Goal: Task Accomplishment & Management: Use online tool/utility

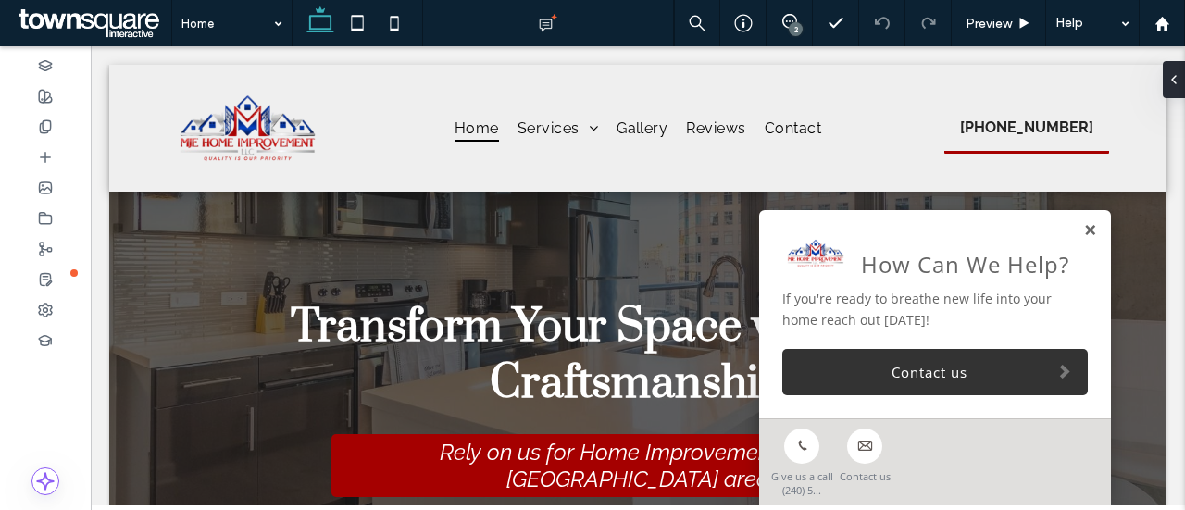
click at [1083, 231] on link at bounding box center [1090, 231] width 14 height 16
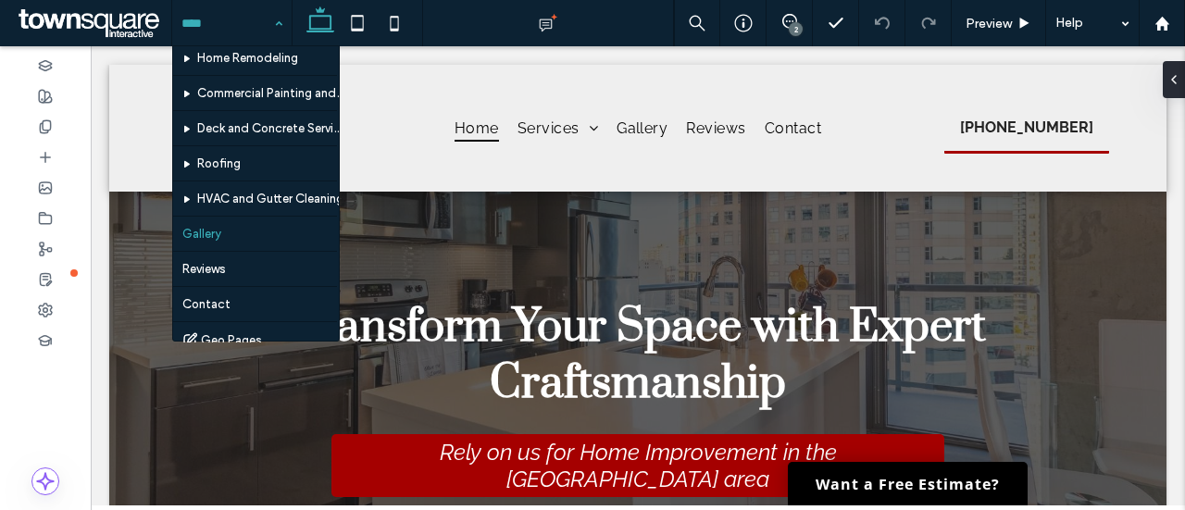
scroll to position [61, 0]
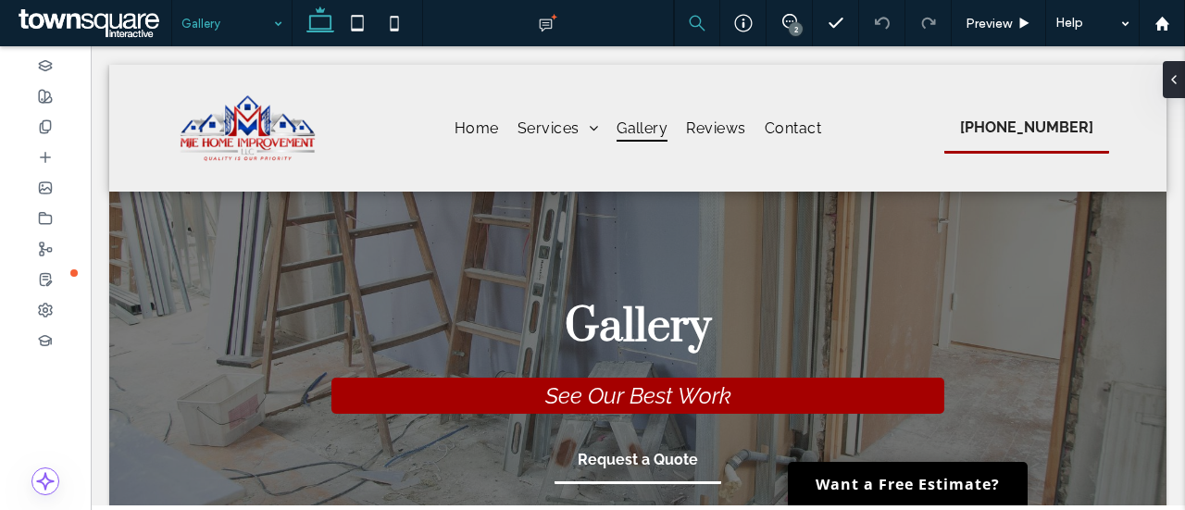
scroll to position [833, 0]
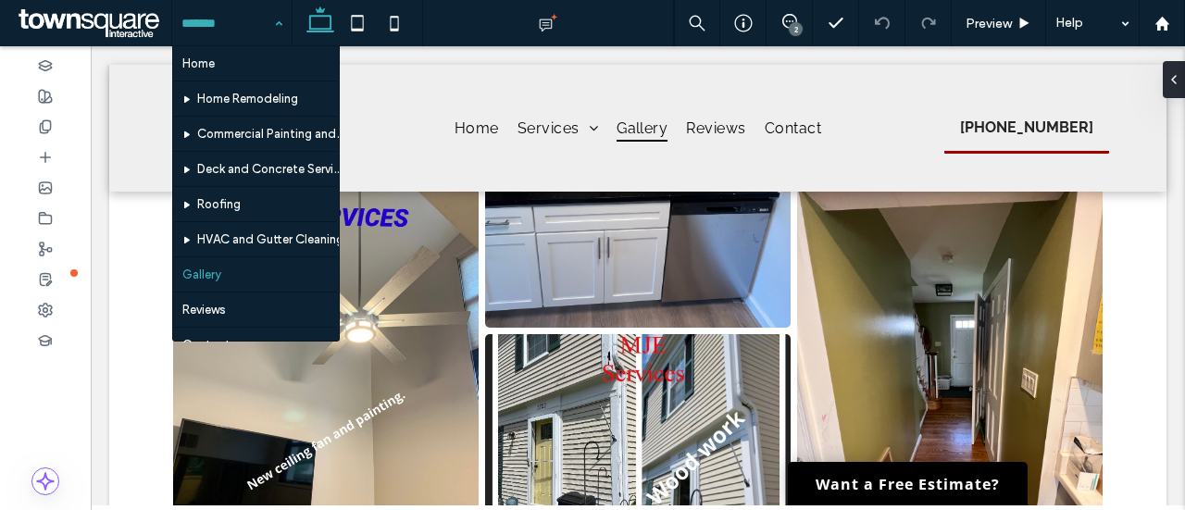
click at [281, 32] on div "Home Home Remodeling Commercial Painting and Drywall Deck and Concrete Services…" at bounding box center [231, 23] width 119 height 46
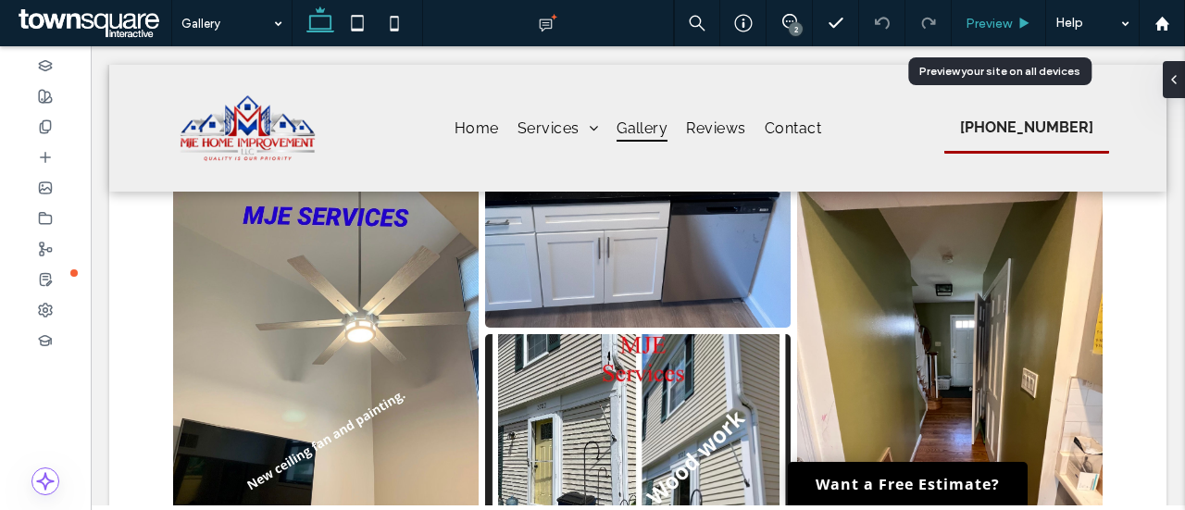
click at [999, 17] on span "Preview" at bounding box center [989, 24] width 46 height 16
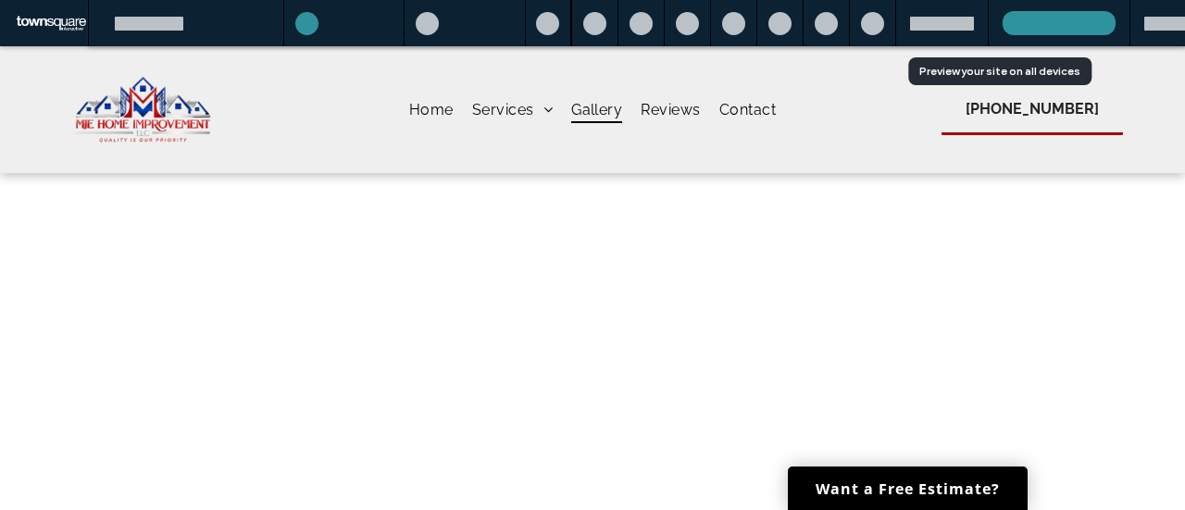
scroll to position [815, 0]
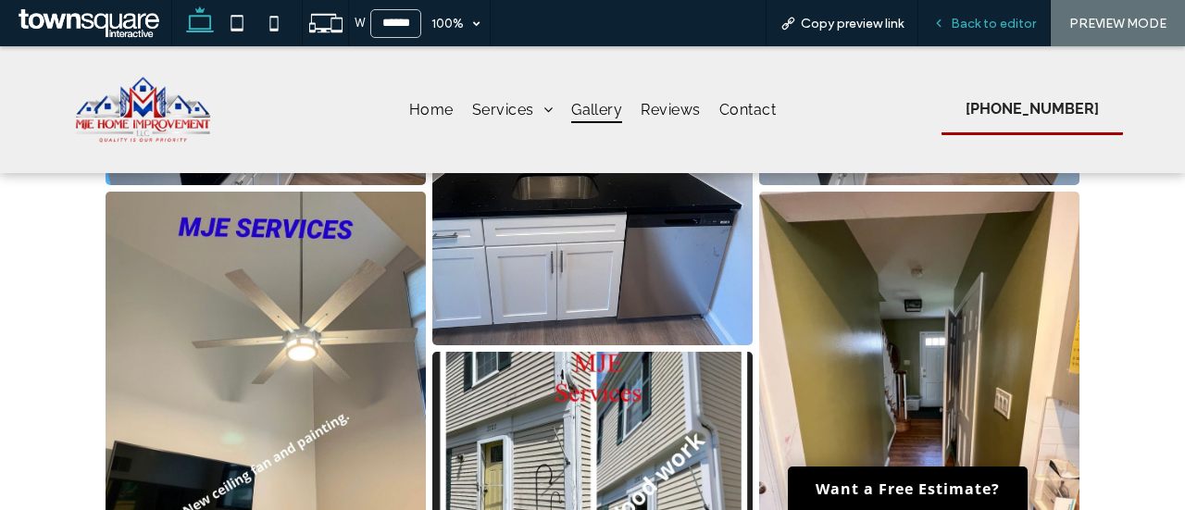
click at [965, 32] on div "Back to editor" at bounding box center [985, 23] width 132 height 46
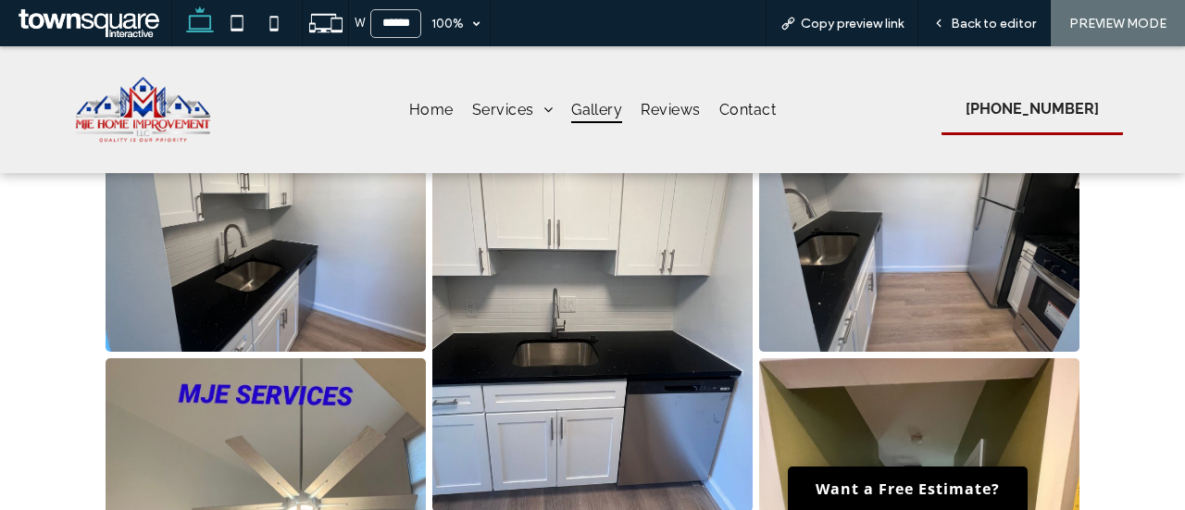
scroll to position [537, 0]
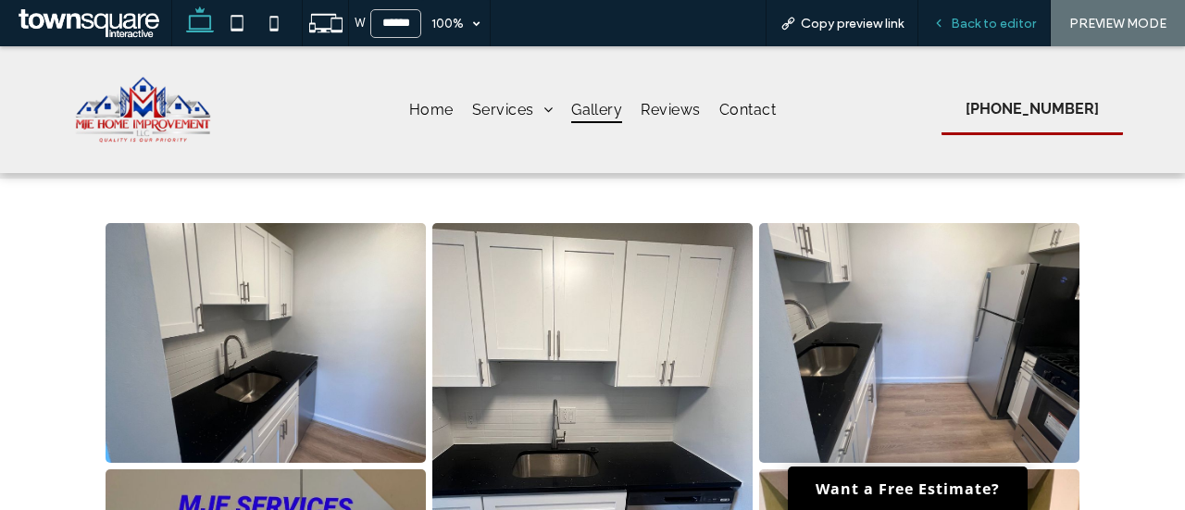
click at [994, 19] on span "Back to editor" at bounding box center [993, 24] width 85 height 16
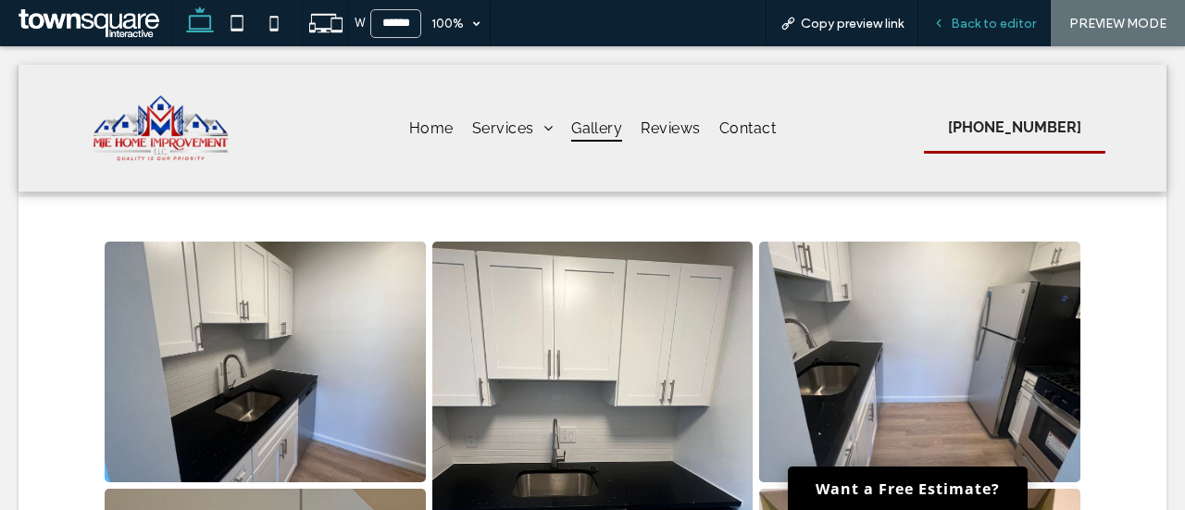
scroll to position [556, 0]
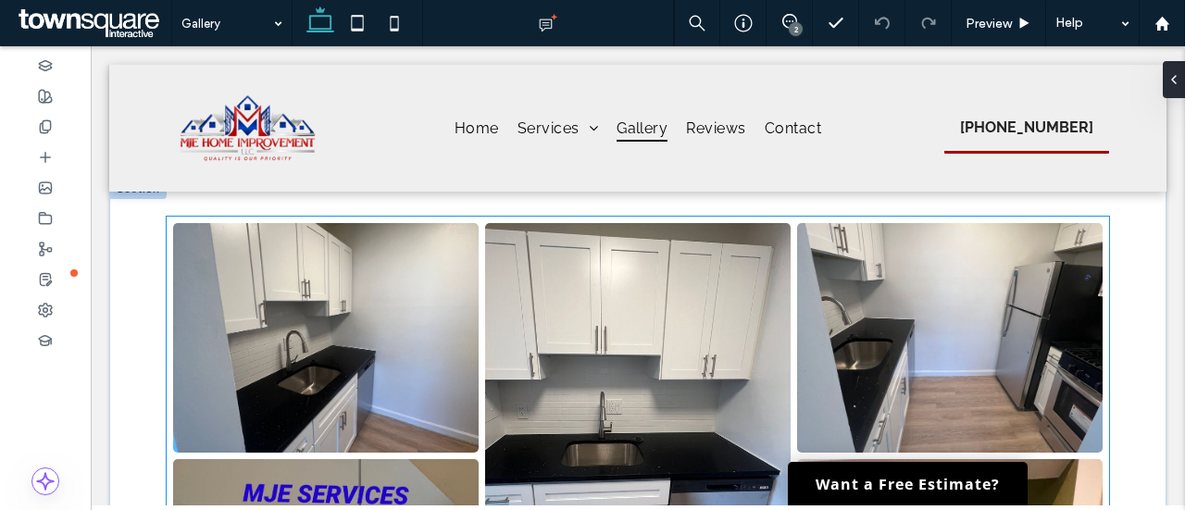
click at [344, 368] on link at bounding box center [326, 338] width 306 height 230
click at [345, 368] on link at bounding box center [326, 338] width 306 height 230
click at [341, 366] on link at bounding box center [326, 338] width 306 height 230
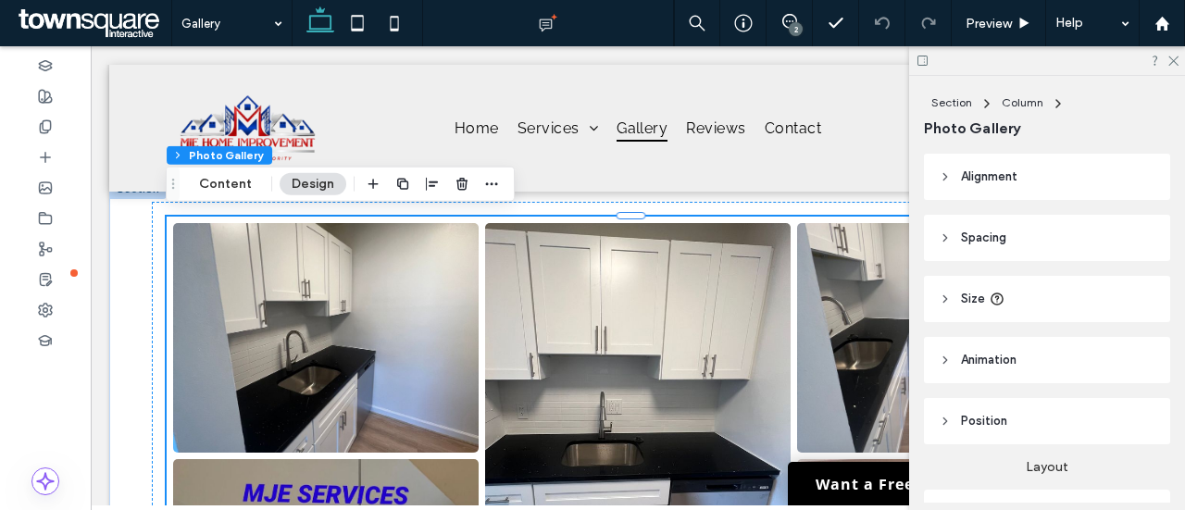
drag, startPoint x: 128, startPoint y: 331, endPoint x: -330, endPoint y: 227, distance: 469.2
click at [1171, 60] on icon at bounding box center [1173, 60] width 12 height 12
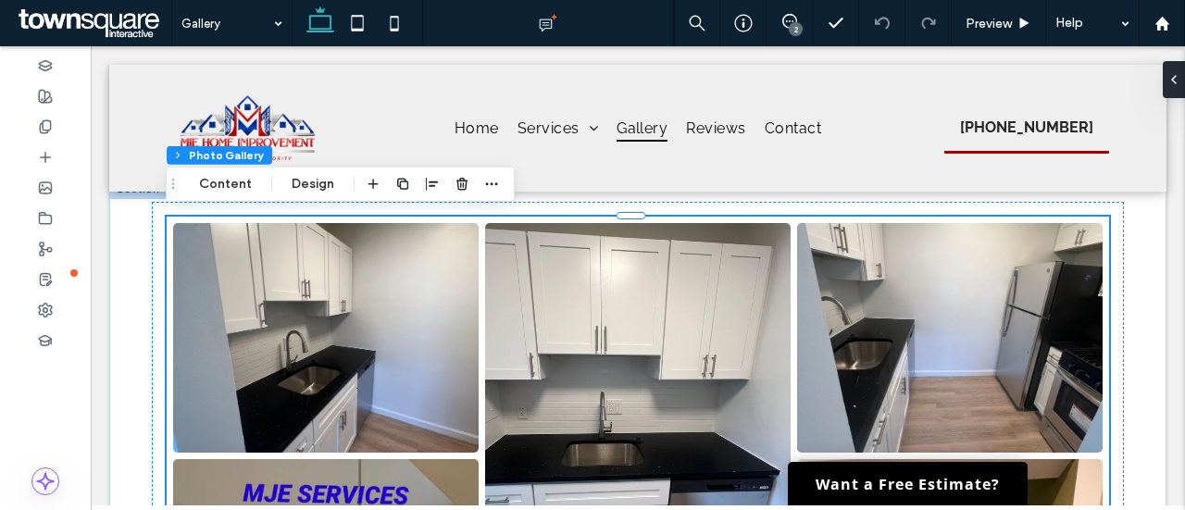
click at [369, 353] on link at bounding box center [326, 338] width 306 height 230
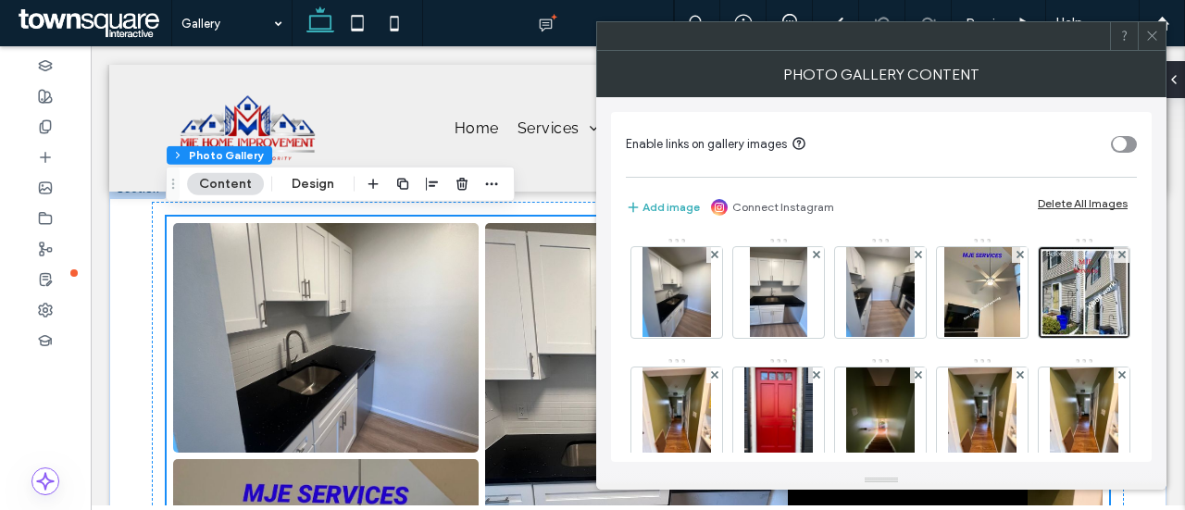
click at [228, 186] on button "Content" at bounding box center [225, 184] width 77 height 22
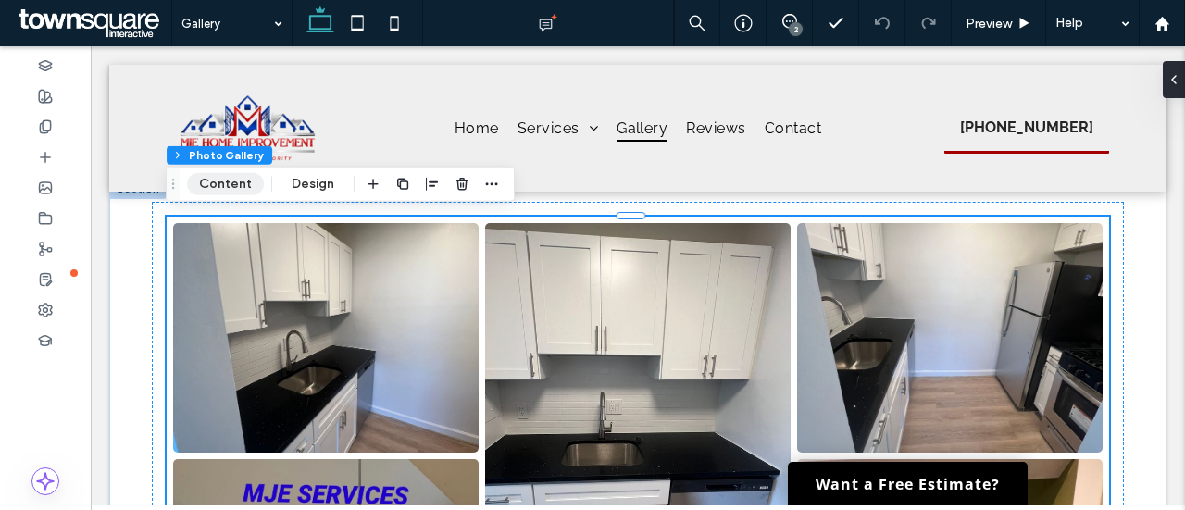
click at [228, 187] on button "Content" at bounding box center [225, 184] width 77 height 22
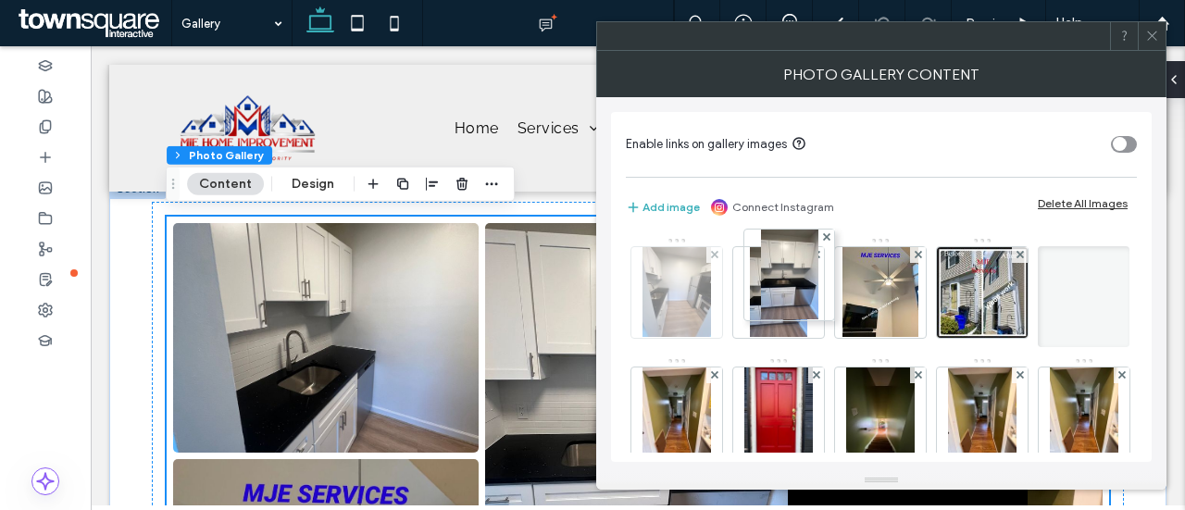
drag, startPoint x: 681, startPoint y: 294, endPoint x: 687, endPoint y: 310, distance: 17.9
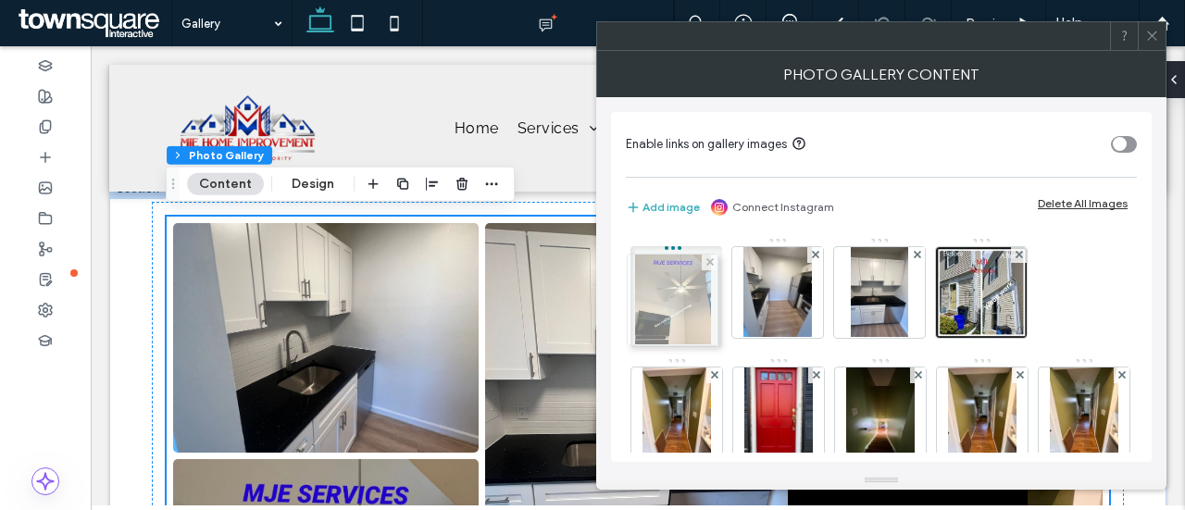
drag, startPoint x: 745, startPoint y: 320, endPoint x: 674, endPoint y: 318, distance: 71.3
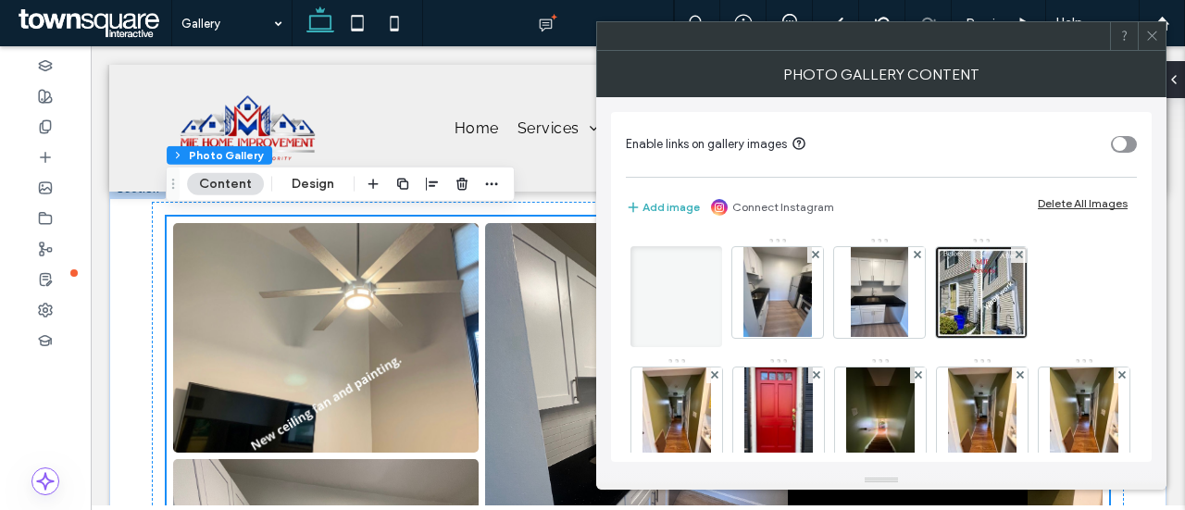
drag, startPoint x: 693, startPoint y: 312, endPoint x: -215, endPoint y: 237, distance: 910.5
click at [0, 237] on html ".wqwq-1{fill:#231f20;} .cls-1q, .cls-2q { fill-rule: evenodd; } .cls-2q { fill:…" at bounding box center [592, 255] width 1185 height 510
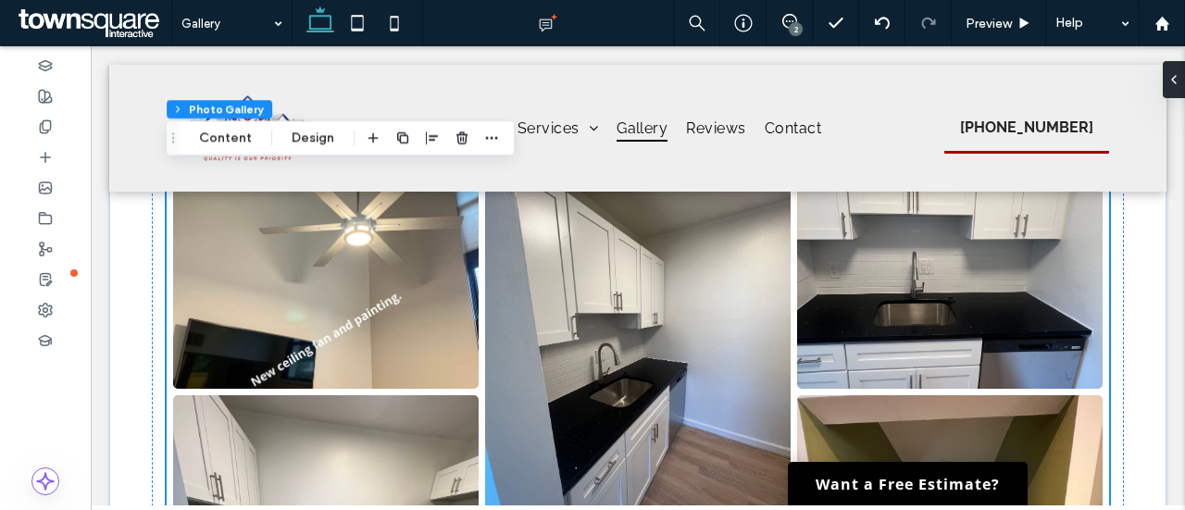
scroll to position [648, 0]
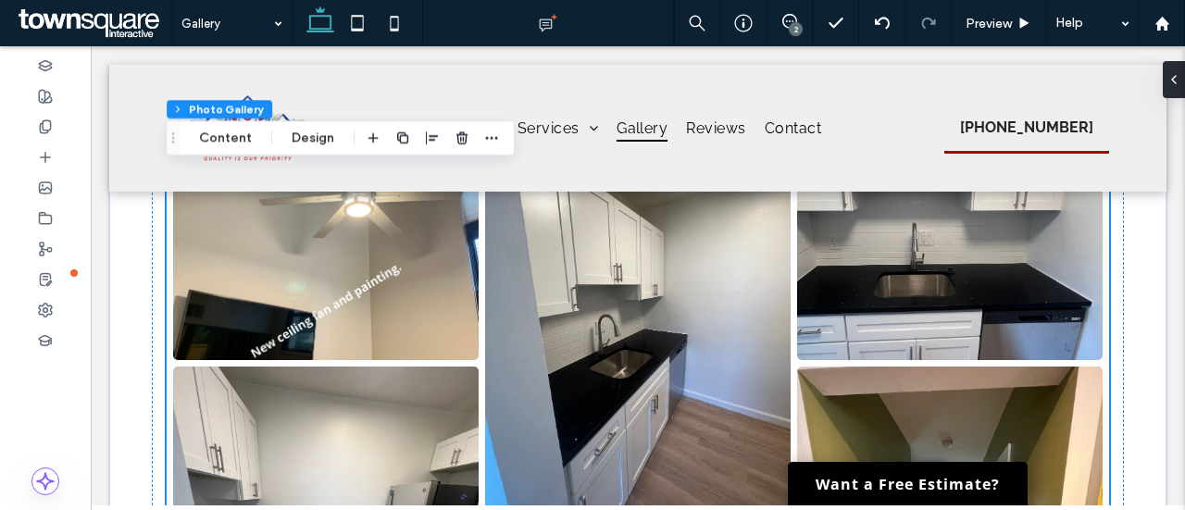
click at [388, 304] on link at bounding box center [326, 246] width 306 height 230
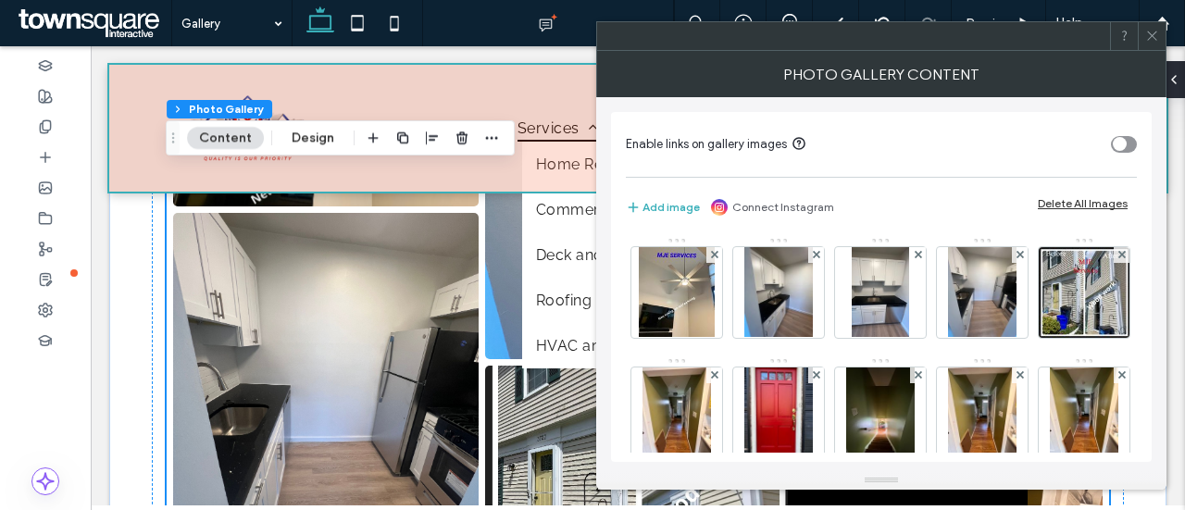
scroll to position [833, 0]
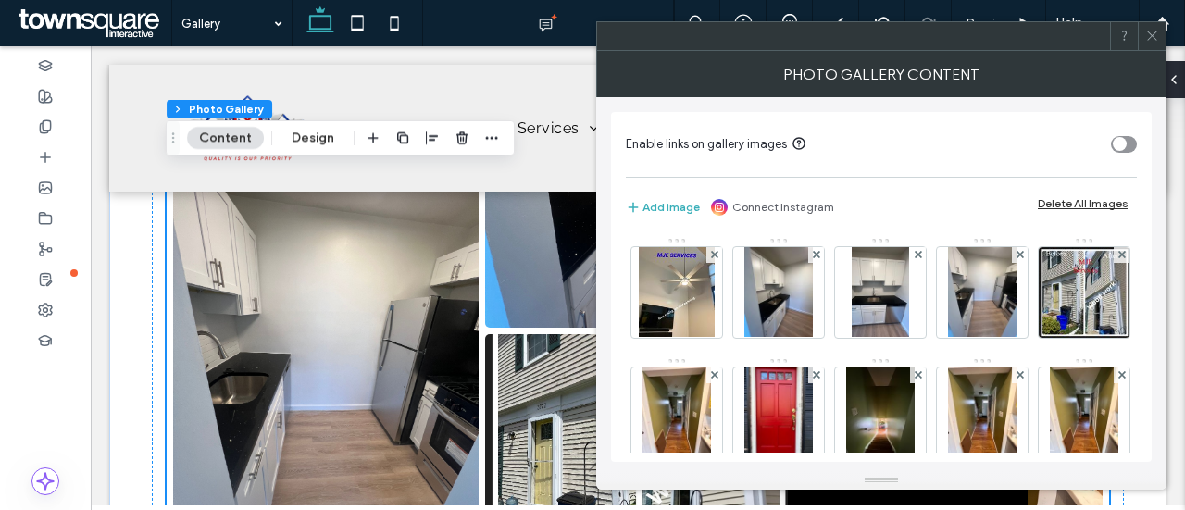
click at [1153, 42] on icon at bounding box center [1152, 36] width 14 height 14
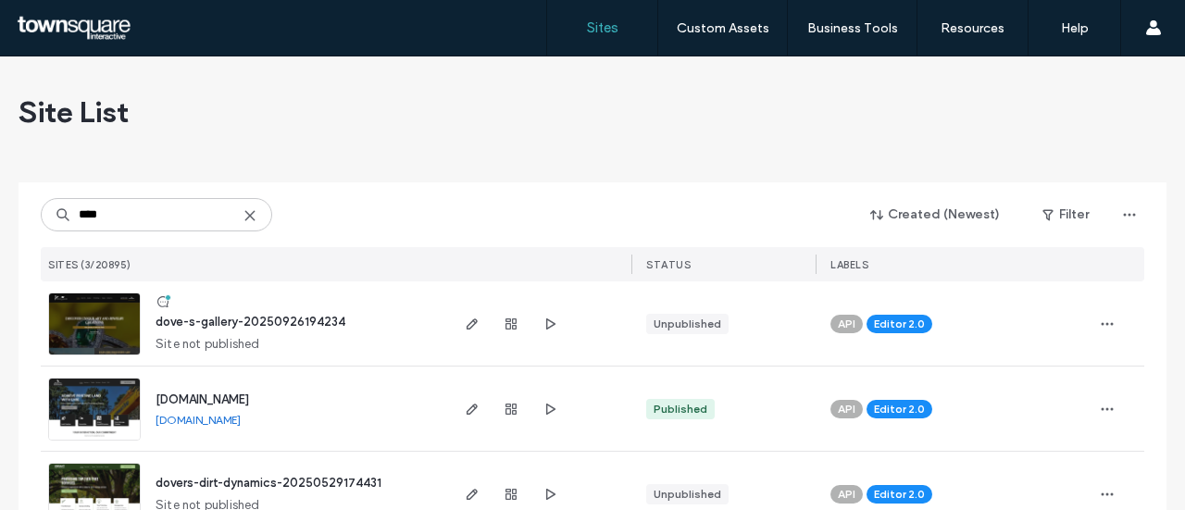
type input "****"
click at [259, 325] on span "dove-s-gallery-20250926194234" at bounding box center [251, 322] width 190 height 14
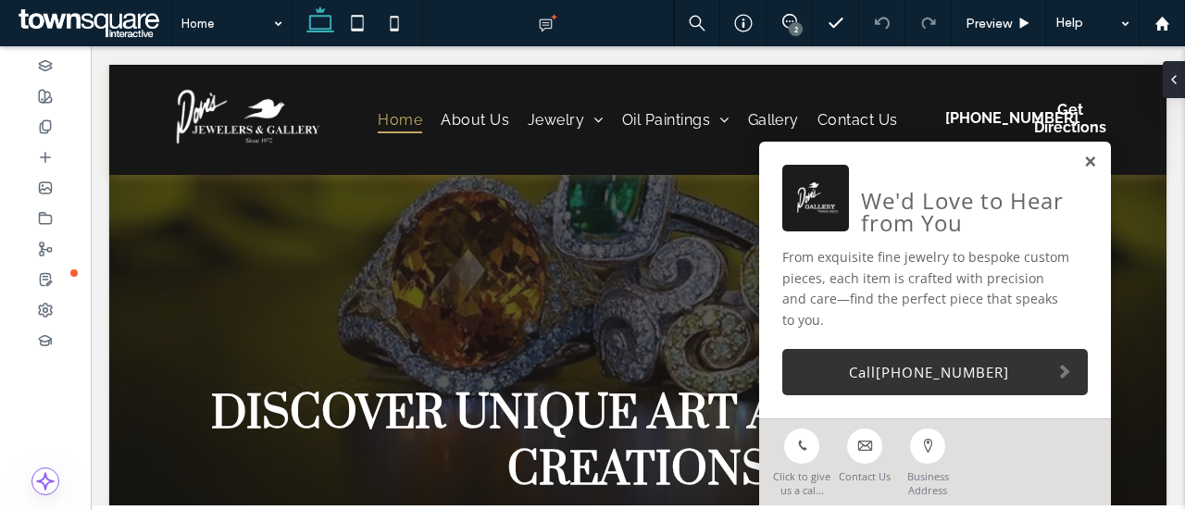
click at [1083, 170] on link at bounding box center [1090, 163] width 14 height 16
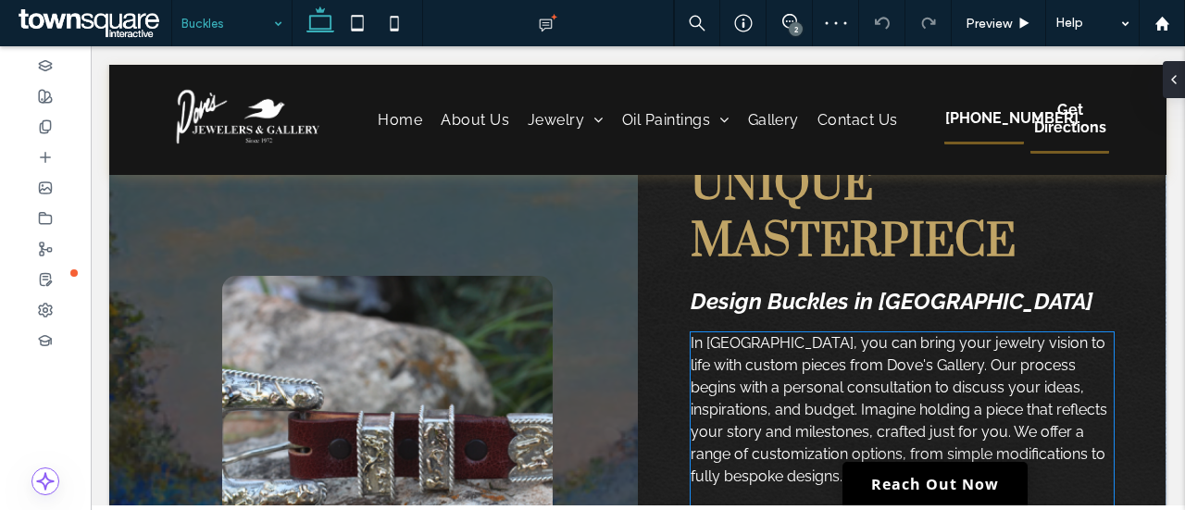
scroll to position [93, 0]
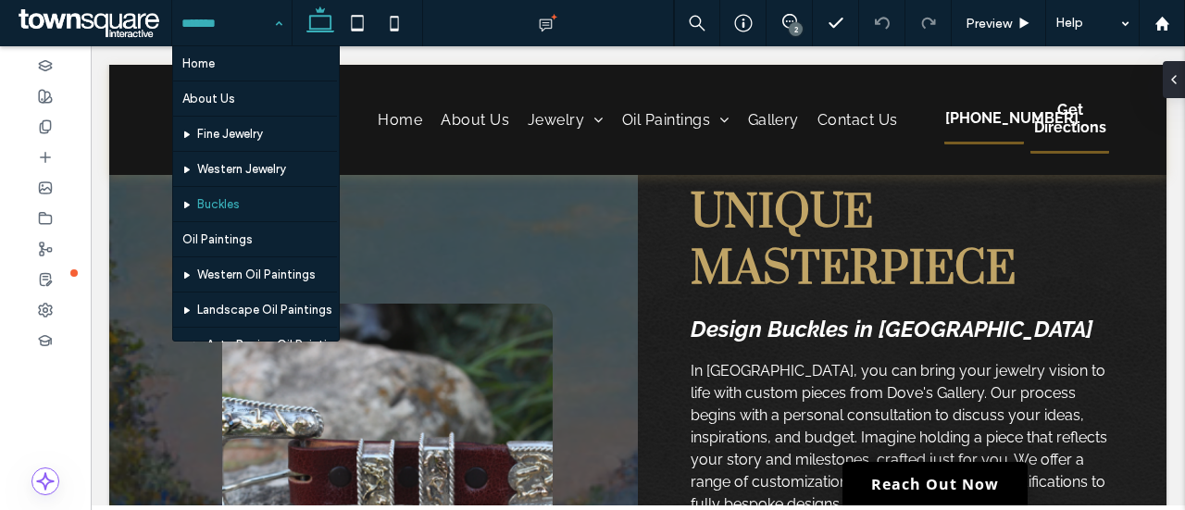
click at [269, 17] on div "Home About Us Fine Jewelry Western Jewelry Buckles Oil Paintings Western Oil Pa…" at bounding box center [231, 23] width 119 height 46
click at [273, 21] on div "Home About Us Fine Jewelry Western Jewelry Buckles Oil Paintings Western Oil Pa…" at bounding box center [231, 23] width 119 height 46
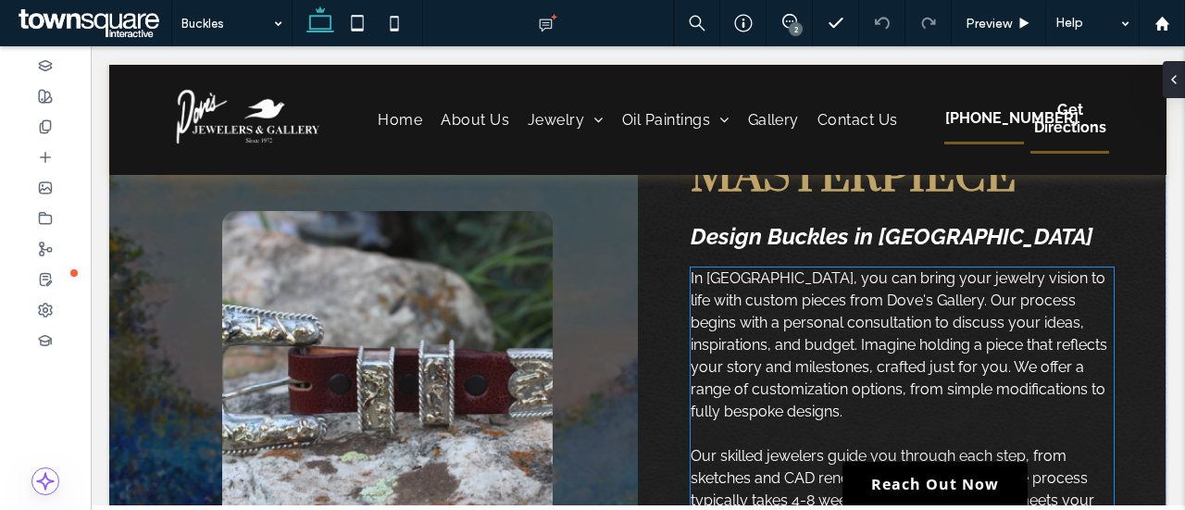
scroll to position [463, 0]
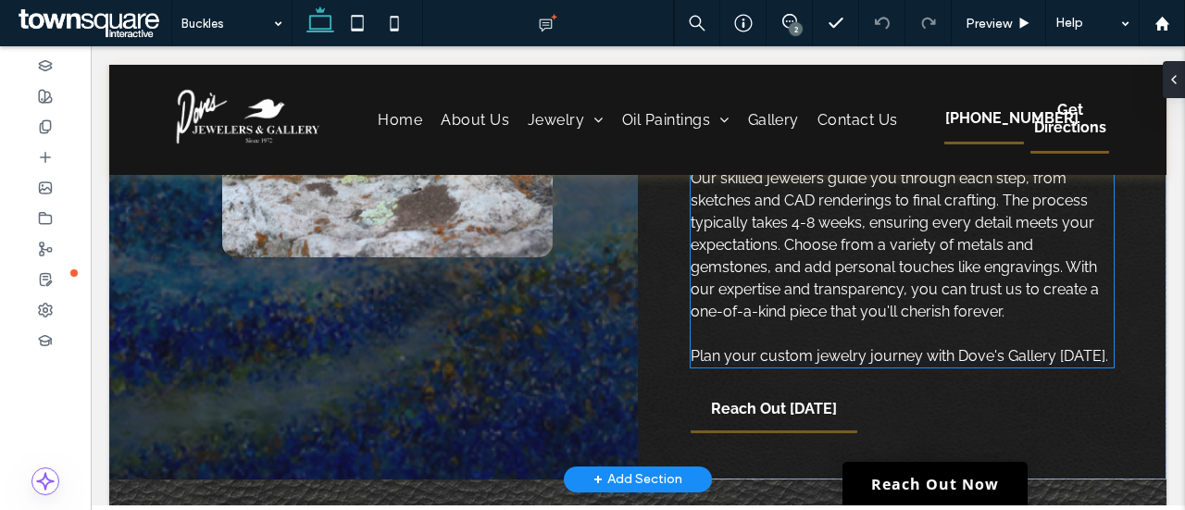
click at [1064, 364] on span "Plan your custom jewelry journey with Dove's Gallery today." at bounding box center [900, 356] width 418 height 18
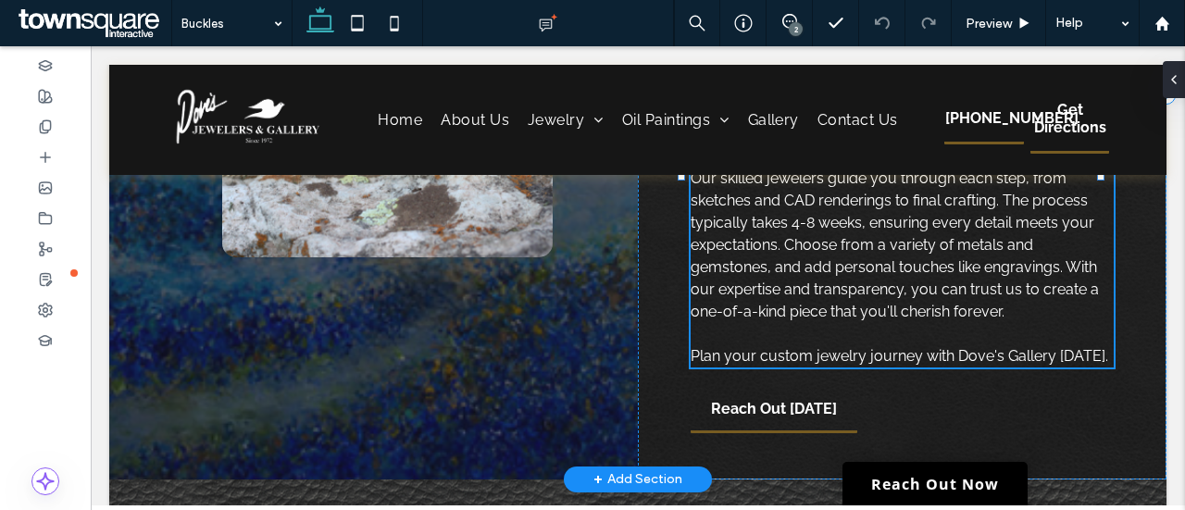
click at [1064, 364] on div "In Wichita Falls, you can bring your jewelry vision to life with custom pieces …" at bounding box center [902, 179] width 423 height 378
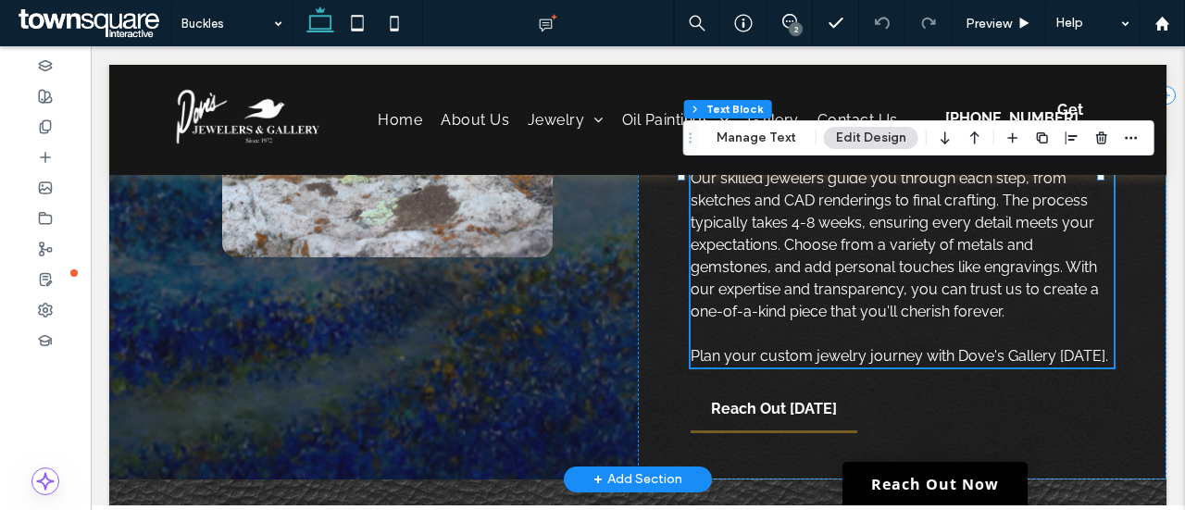
click at [1064, 364] on div "In Wichita Falls, you can bring your jewelry vision to life with custom pieces …" at bounding box center [902, 179] width 423 height 378
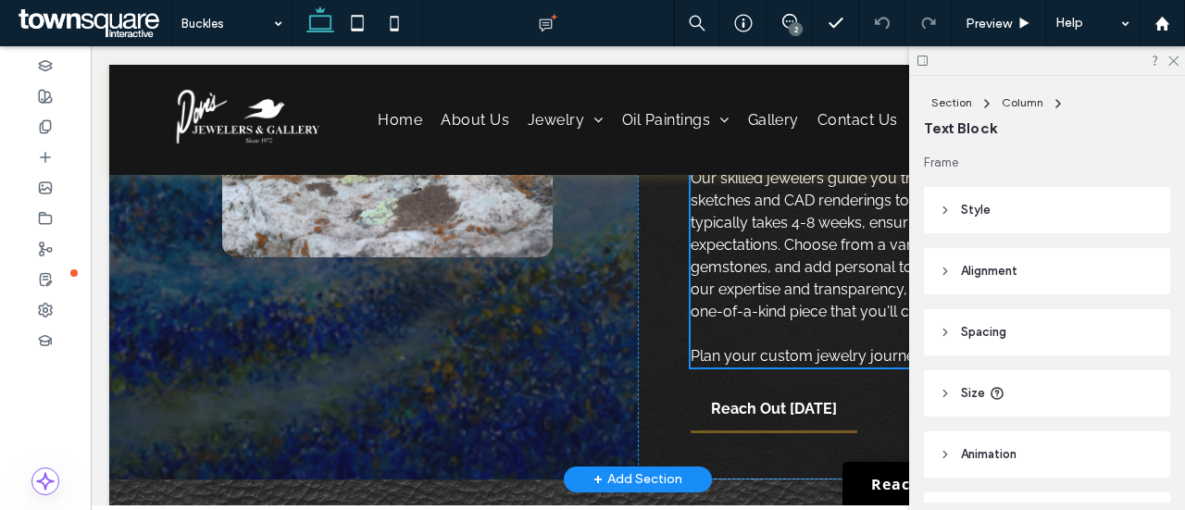
scroll to position [376, 0]
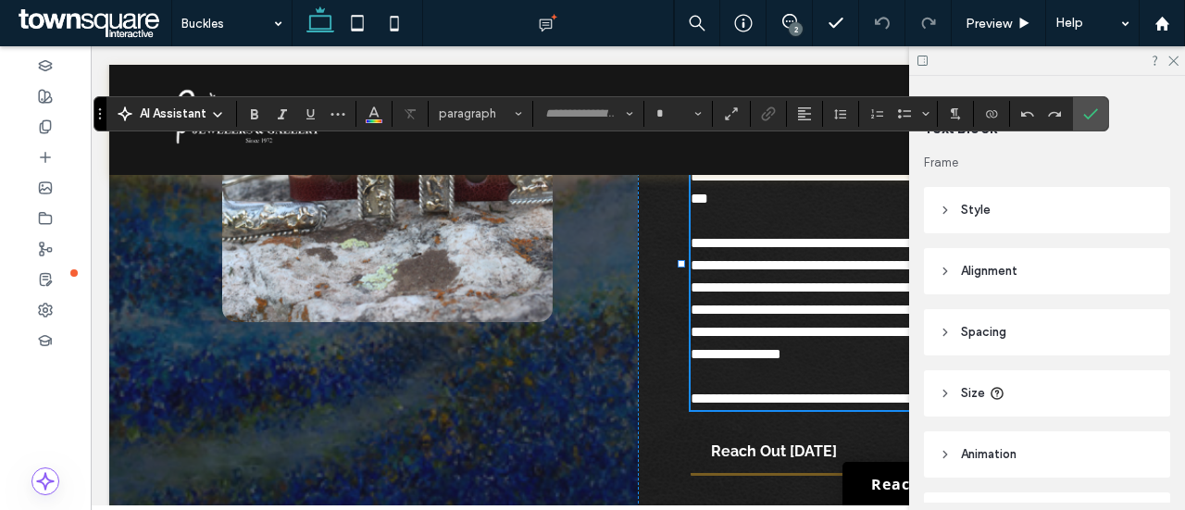
type input "*******"
type input "**"
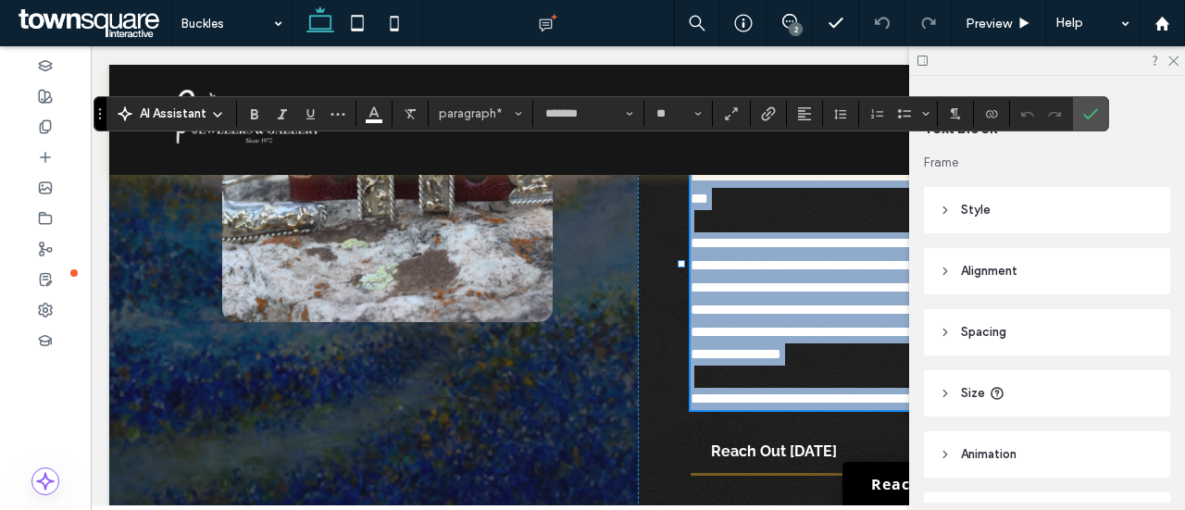
copy div "**********"
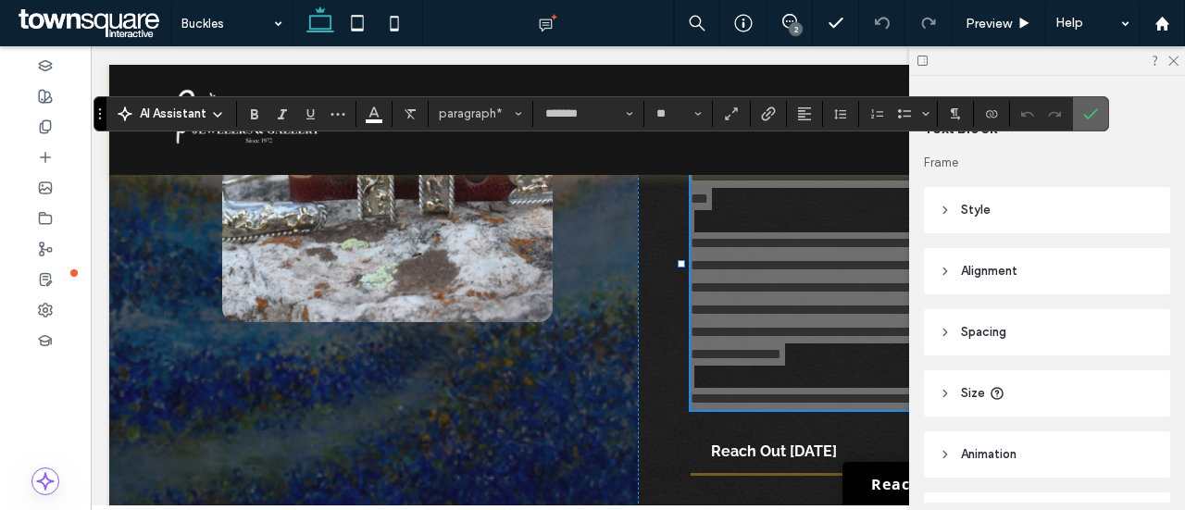
click at [1085, 110] on icon "Confirm" at bounding box center [1090, 113] width 15 height 15
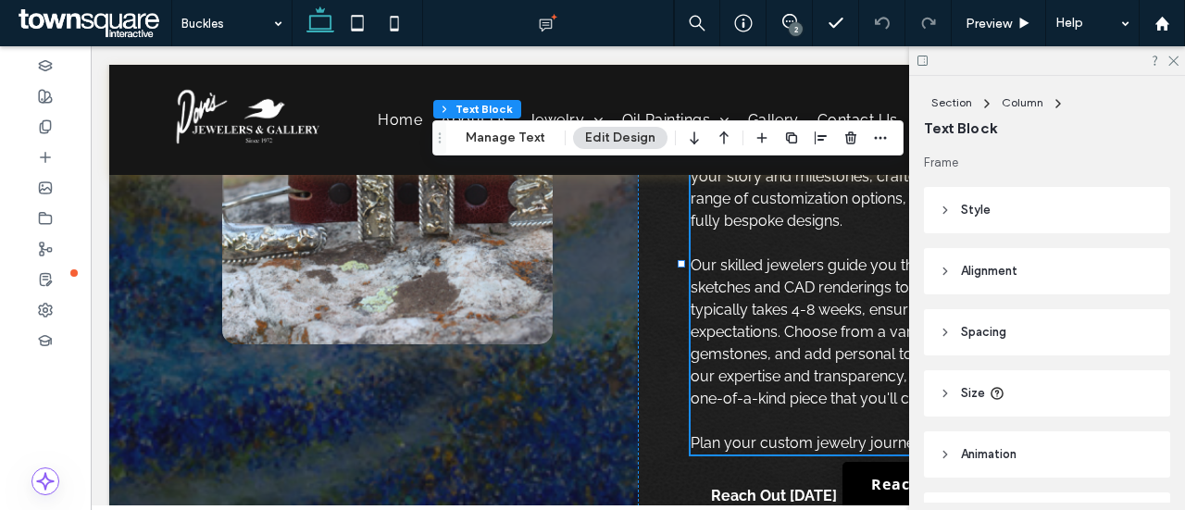
click at [1176, 62] on icon at bounding box center [1173, 60] width 12 height 12
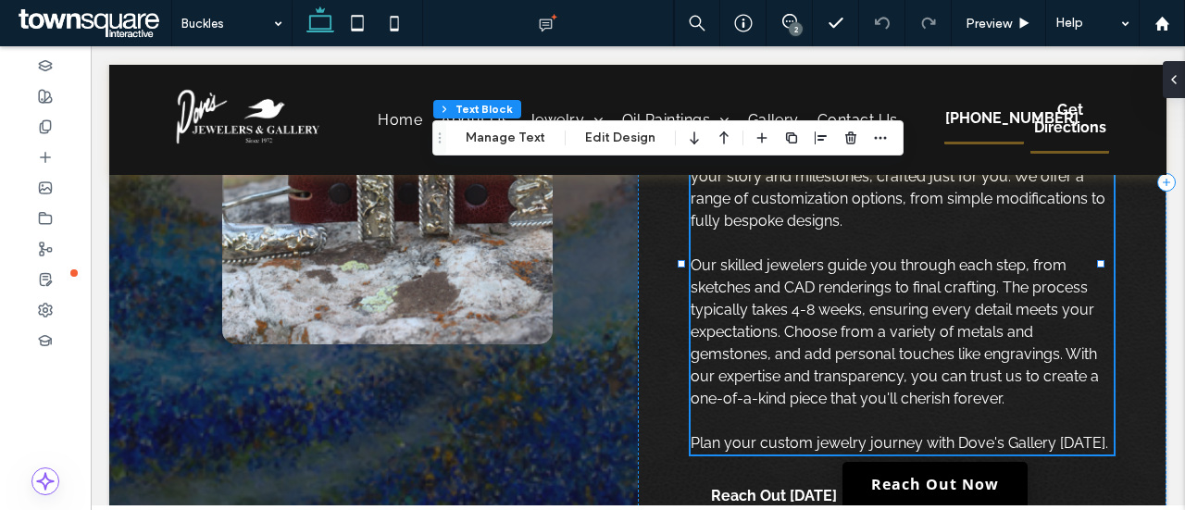
click at [819, 294] on span "Our skilled jewelers guide you through each step, from sketches and CAD renderi…" at bounding box center [895, 331] width 408 height 151
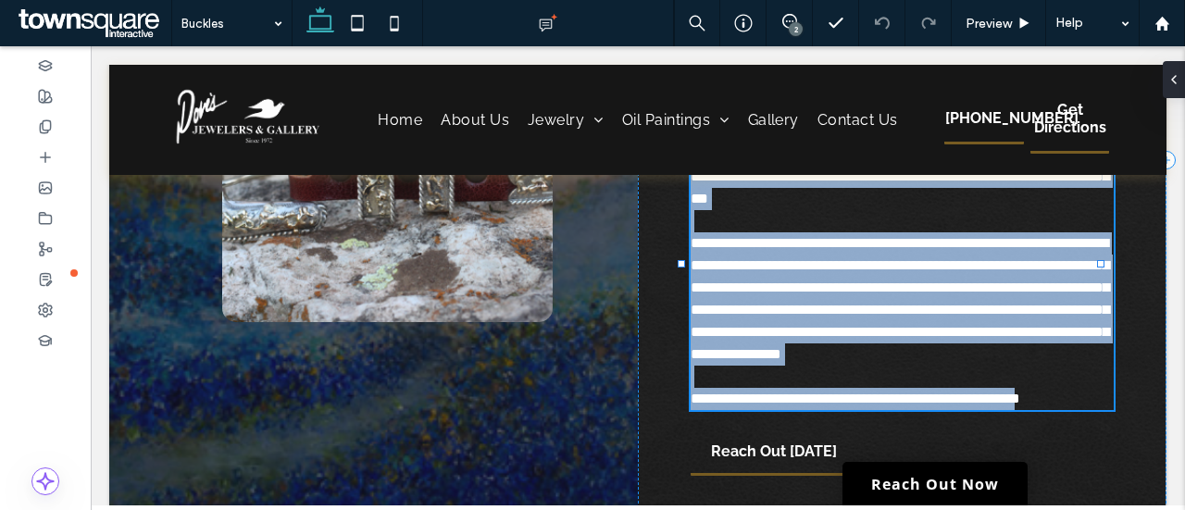
type input "*******"
type input "**"
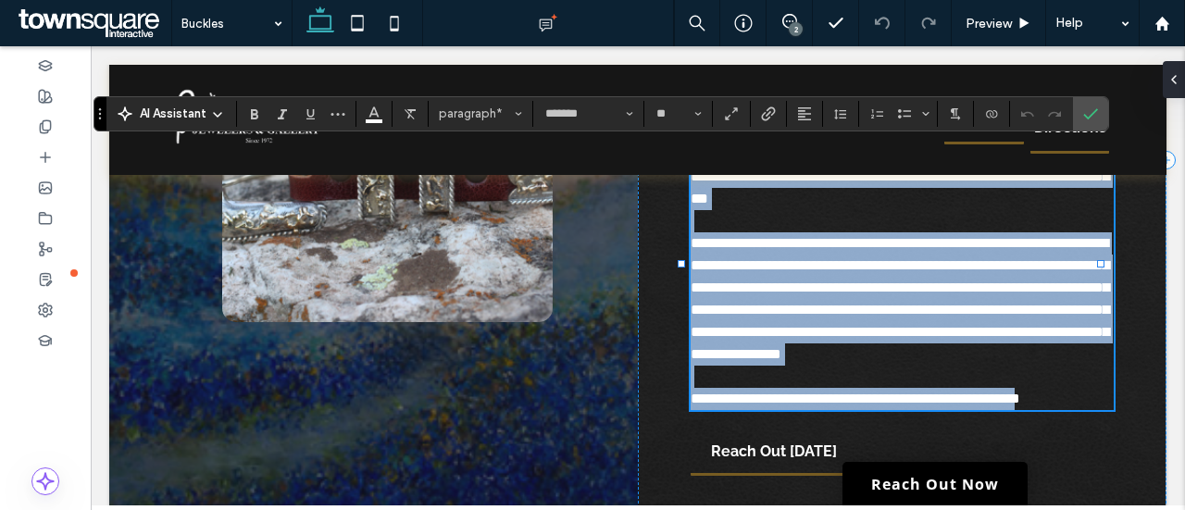
paste div
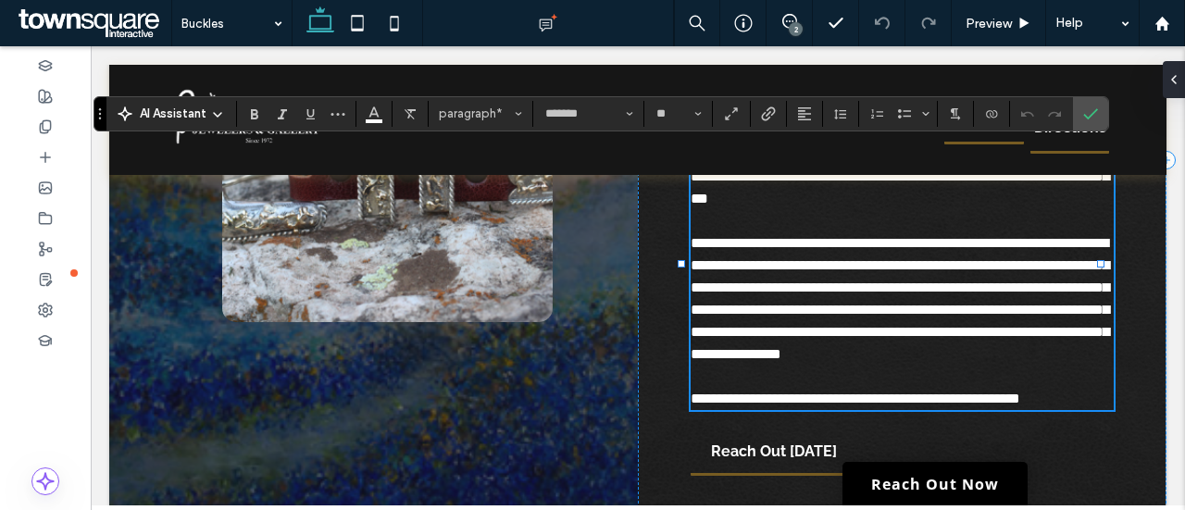
scroll to position [46, 0]
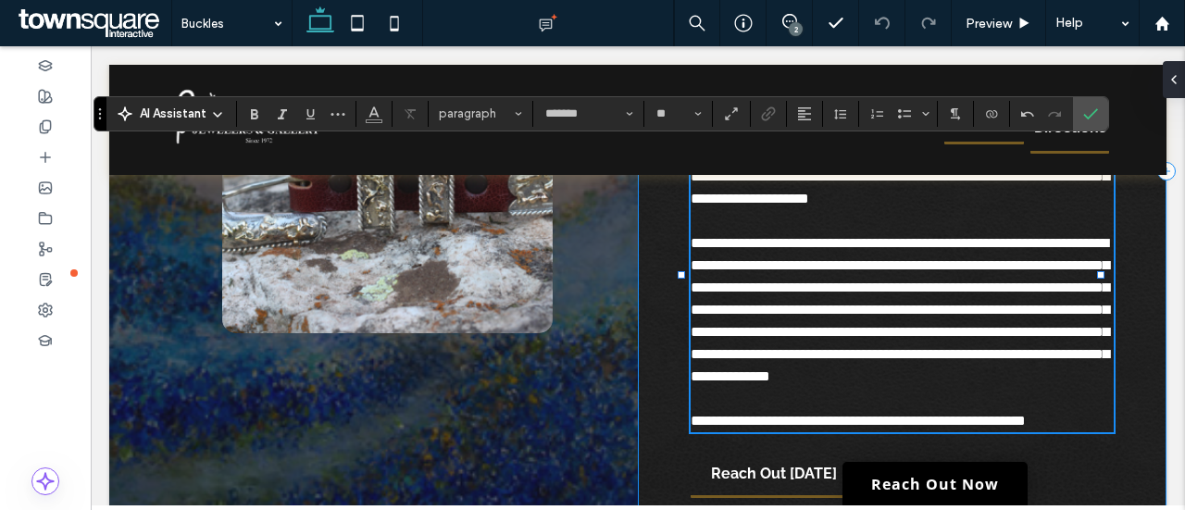
click at [1091, 111] on icon "Confirm" at bounding box center [1090, 113] width 15 height 15
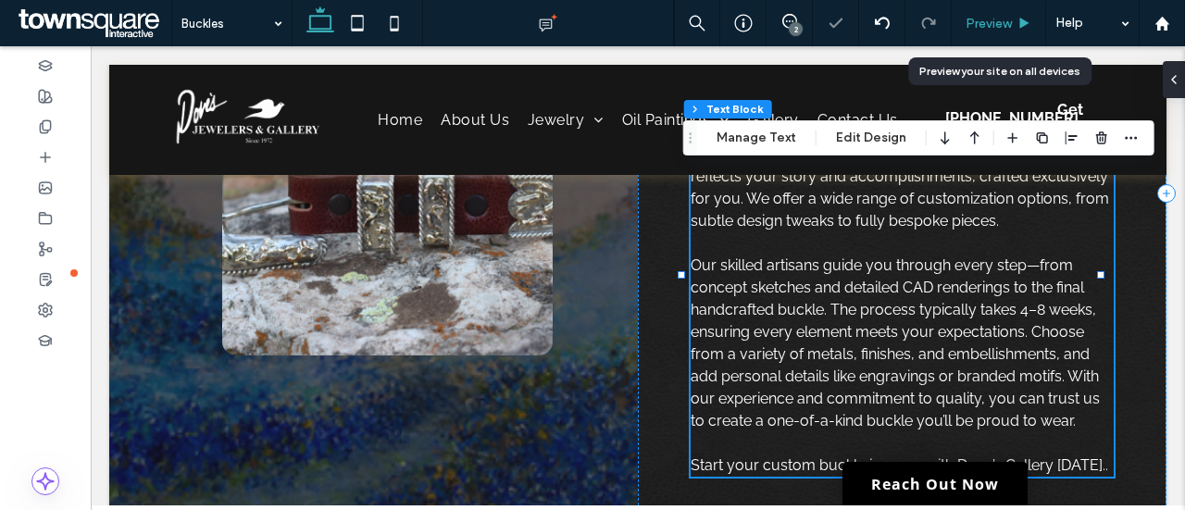
click at [983, 13] on div "Preview" at bounding box center [999, 23] width 94 height 46
click at [998, 25] on span "Preview" at bounding box center [989, 24] width 46 height 16
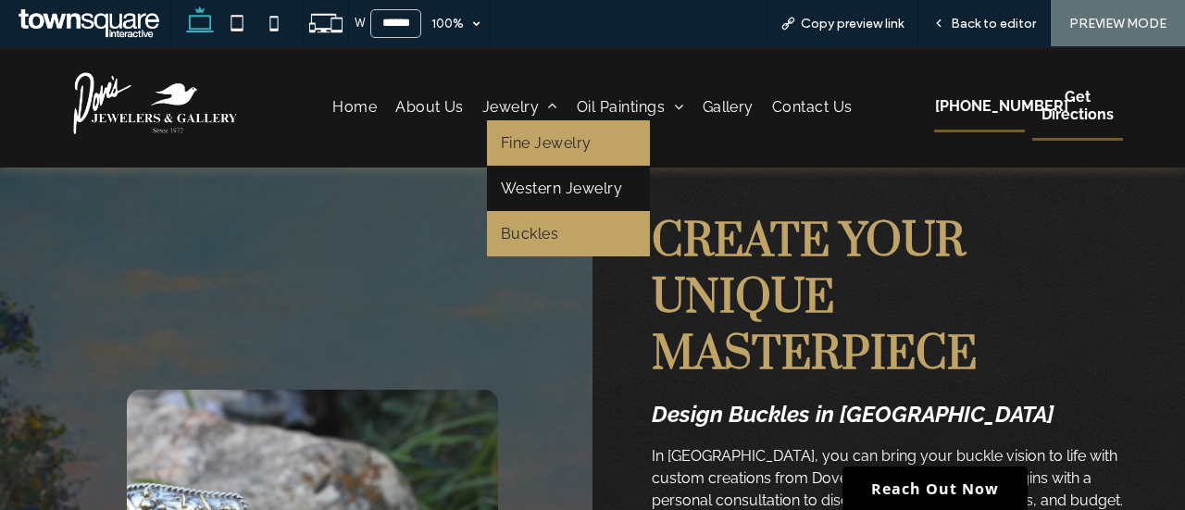
click at [546, 136] on span "Fine Jewelry" at bounding box center [546, 143] width 91 height 18
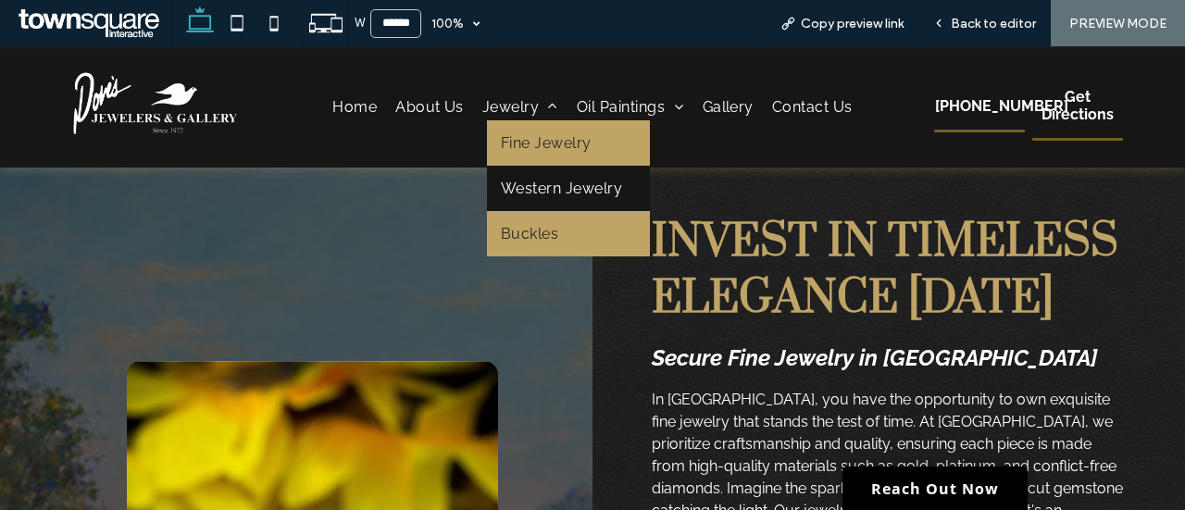
click at [541, 219] on link "Buckles" at bounding box center [568, 233] width 163 height 45
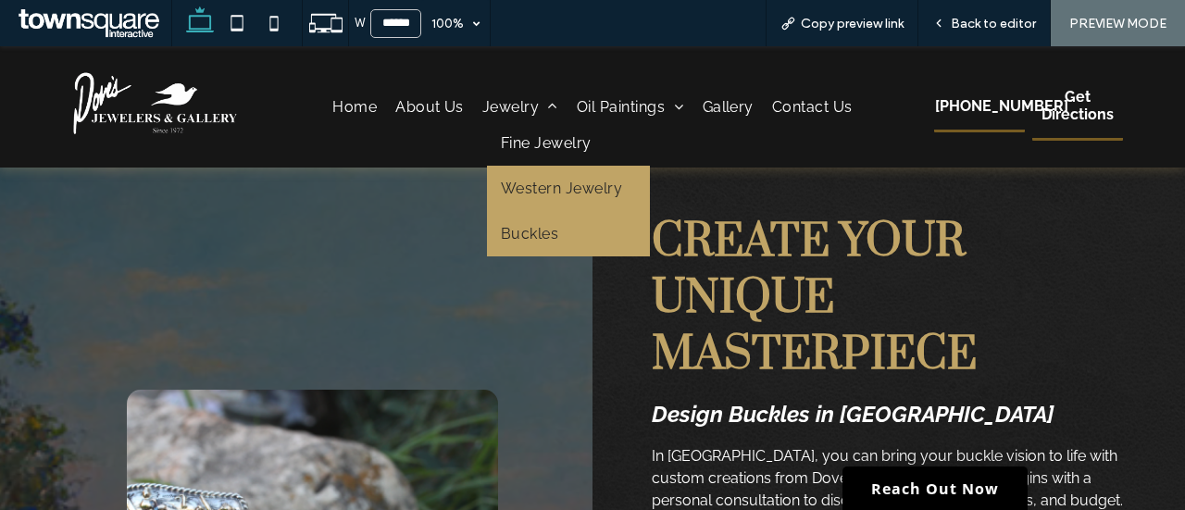
click at [552, 174] on link "Western Jewelry" at bounding box center [568, 188] width 163 height 45
